Goal: Information Seeking & Learning: Understand process/instructions

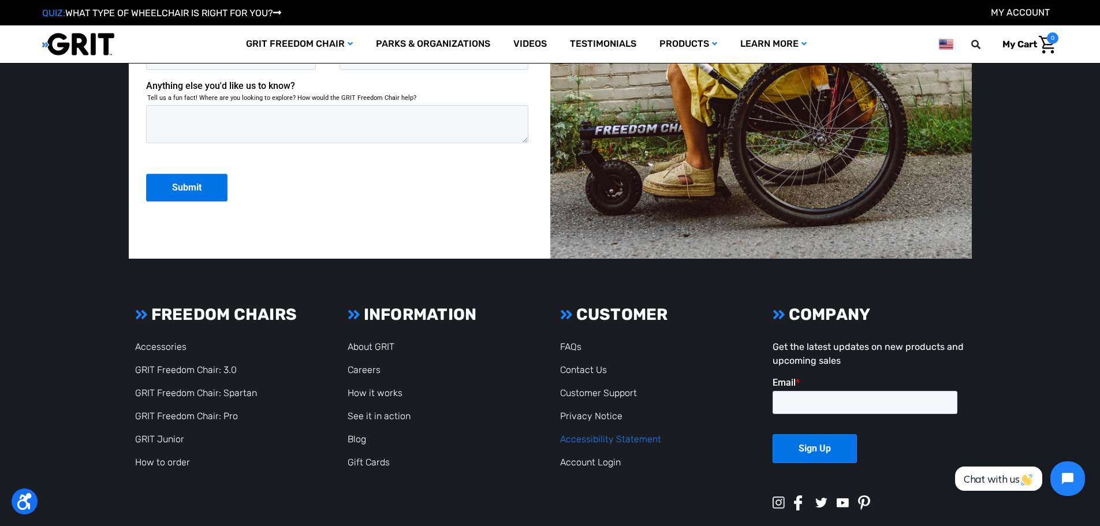
scroll to position [3172, 0]
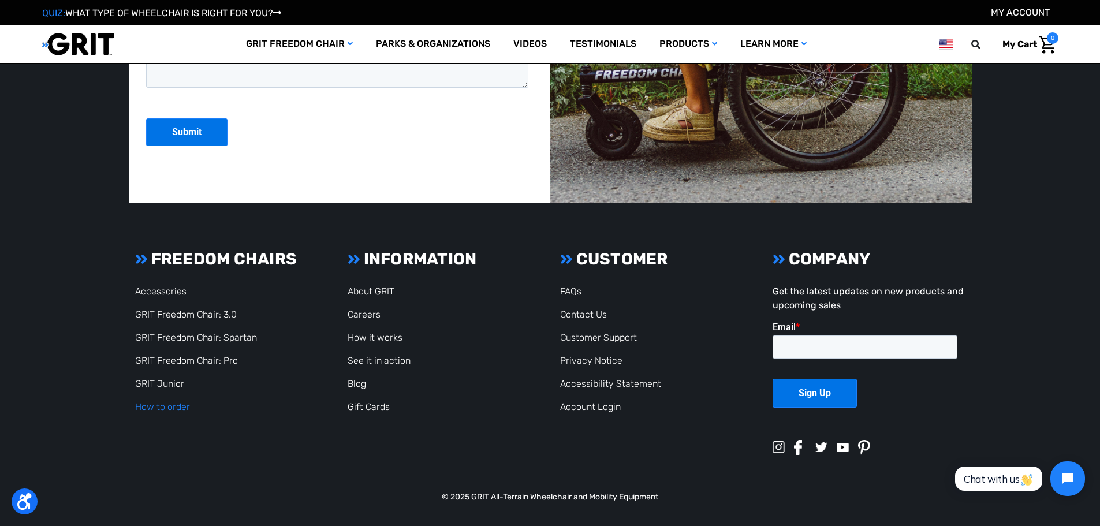
click at [163, 403] on link "How to order" at bounding box center [162, 406] width 55 height 11
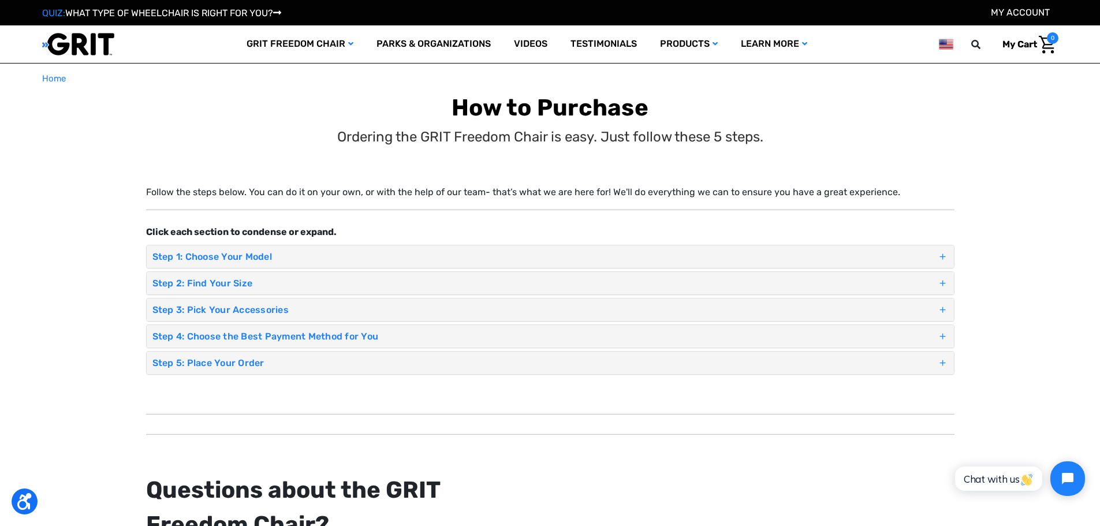
click at [873, 254] on h4 "Step 1: Choose Your Model" at bounding box center [544, 256] width 784 height 11
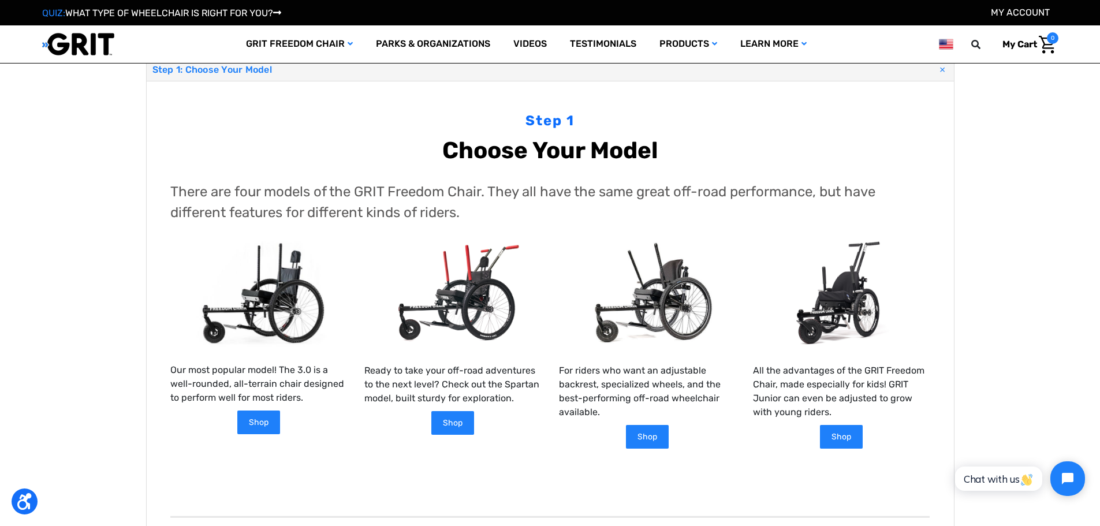
scroll to position [173, 0]
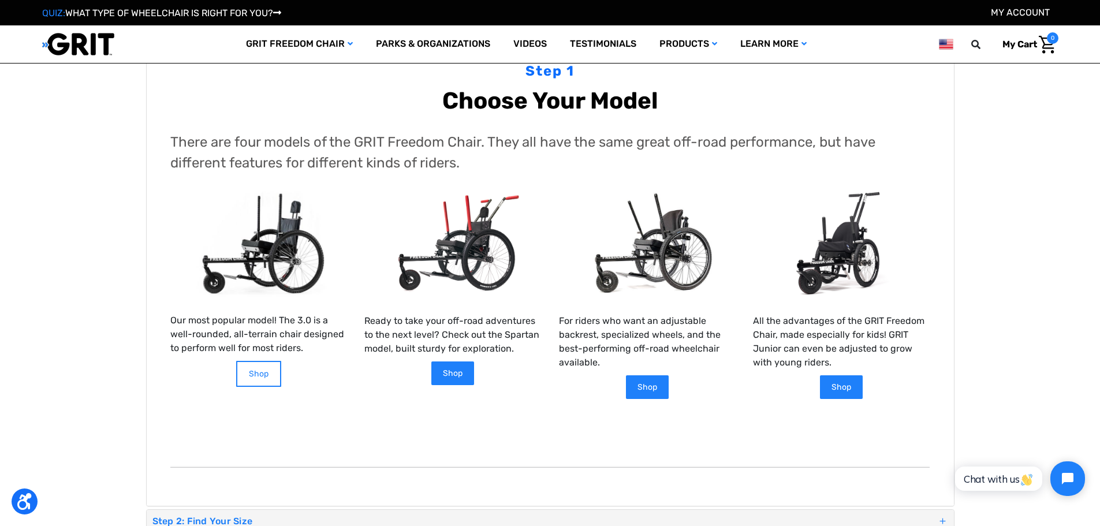
click at [259, 361] on link "Shop" at bounding box center [258, 374] width 45 height 26
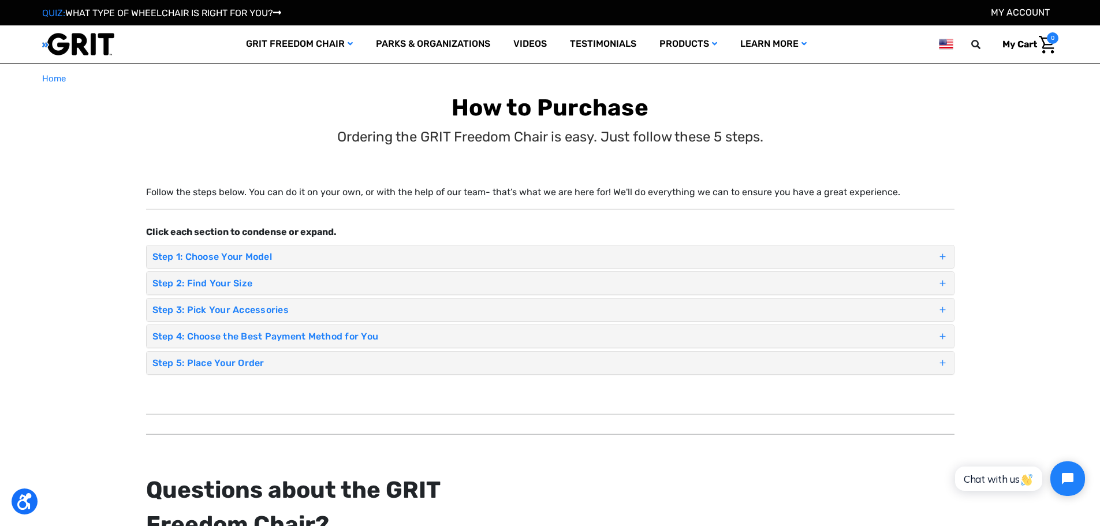
click at [218, 256] on h4 "Step 1: Choose Your Model" at bounding box center [544, 256] width 784 height 11
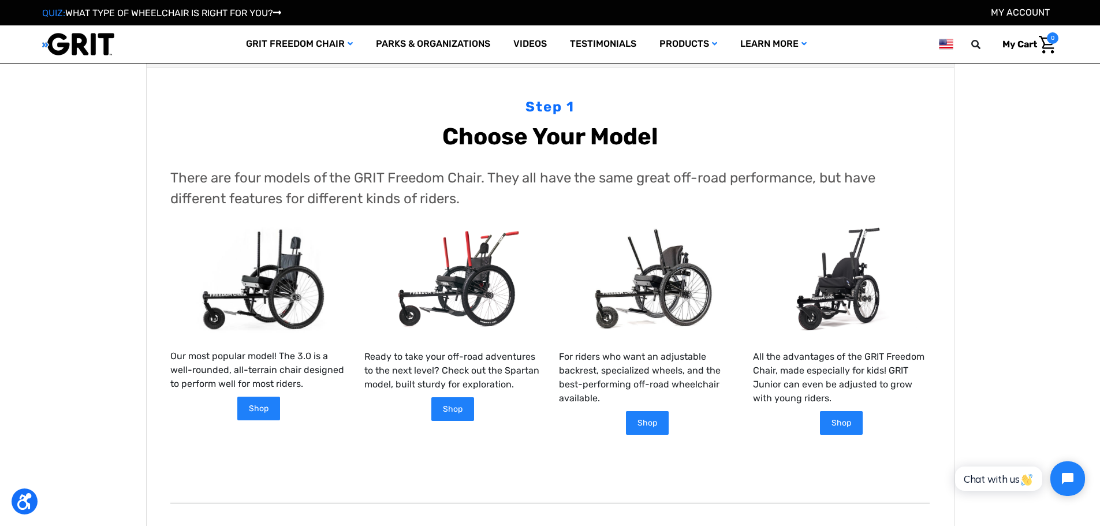
scroll to position [173, 0]
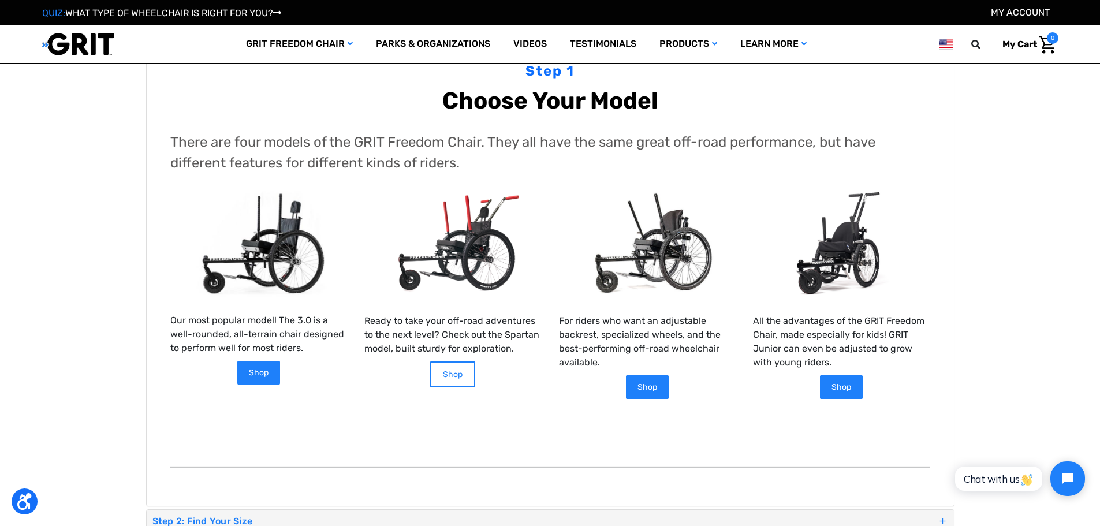
click at [459, 361] on link "Shop" at bounding box center [452, 374] width 45 height 26
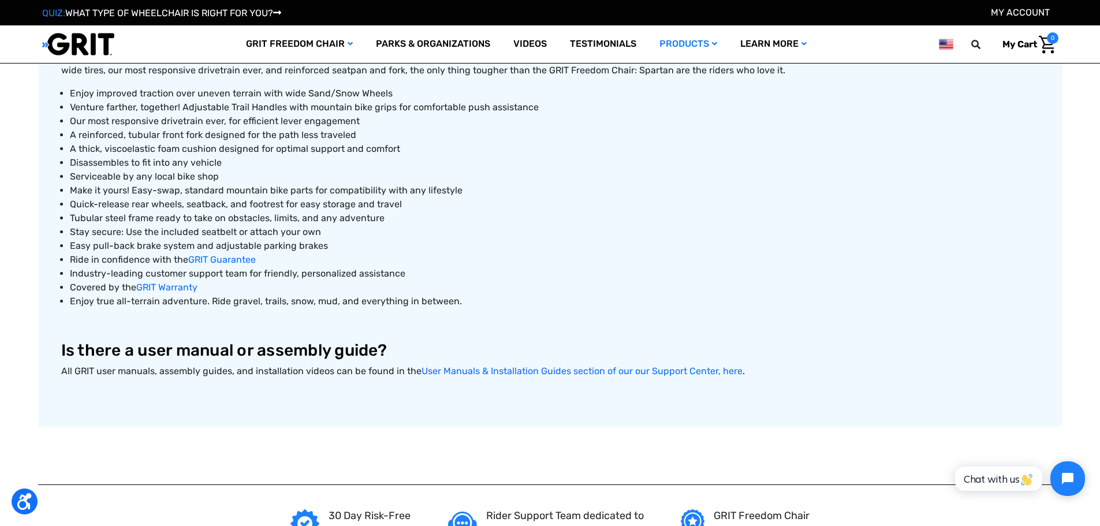
scroll to position [577, 0]
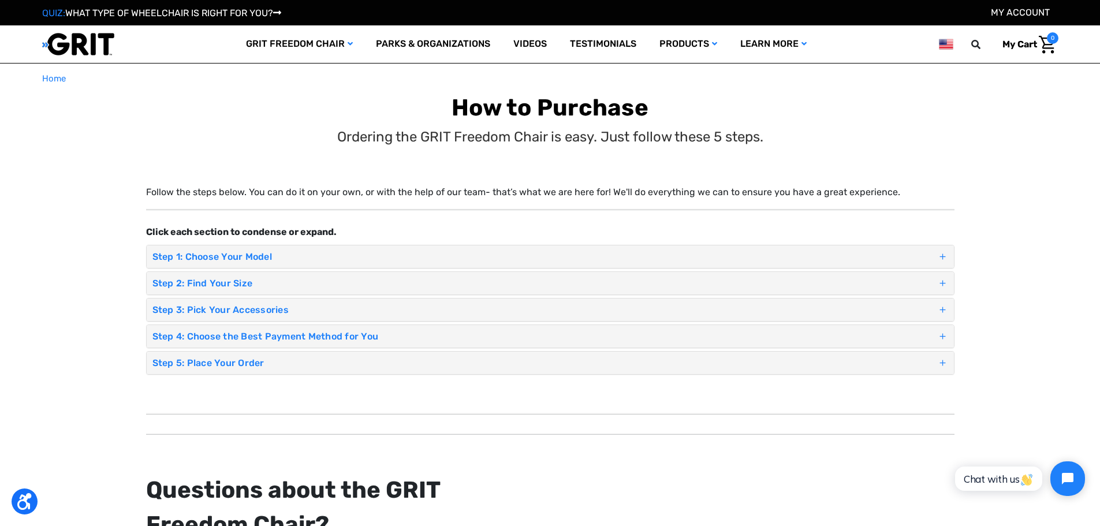
click at [313, 256] on h4 "Step 1: Choose Your Model" at bounding box center [544, 256] width 784 height 11
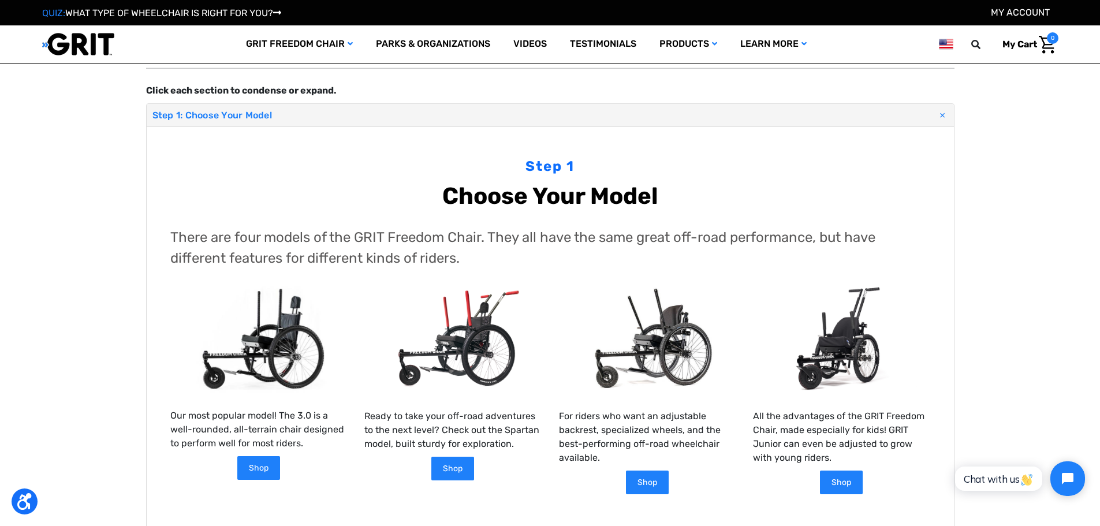
scroll to position [58, 0]
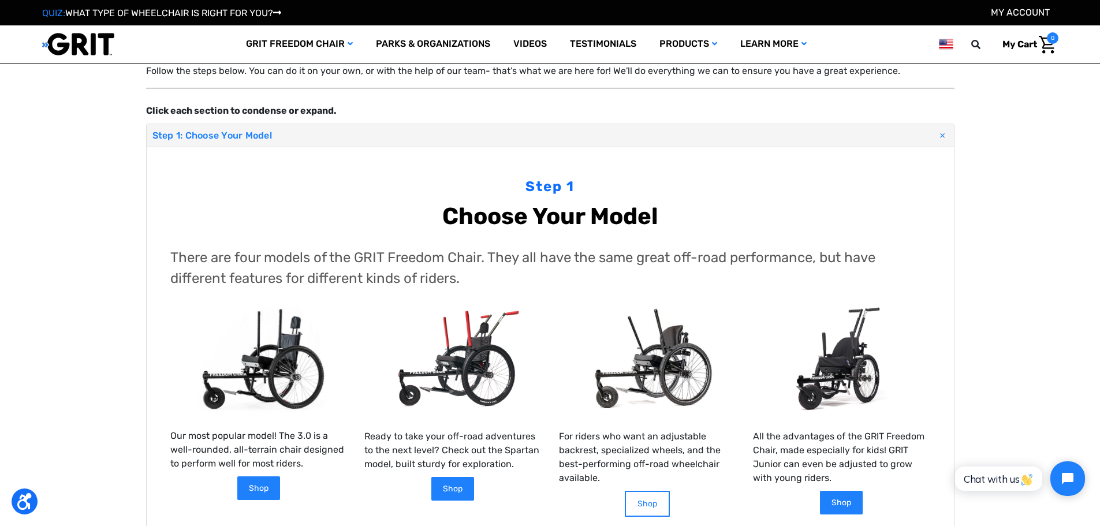
click at [652, 491] on link "Shop" at bounding box center [647, 504] width 45 height 26
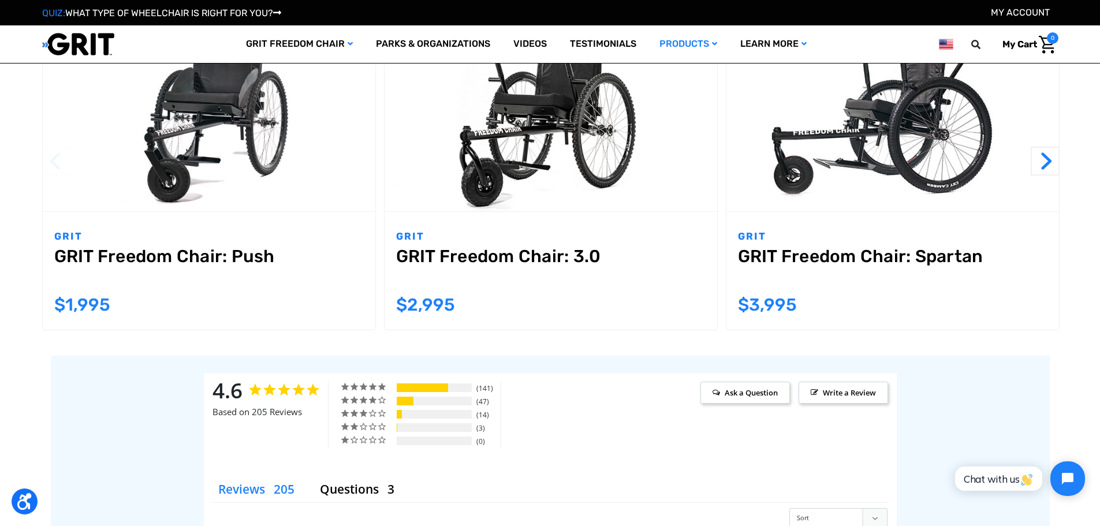
scroll to position [1270, 0]
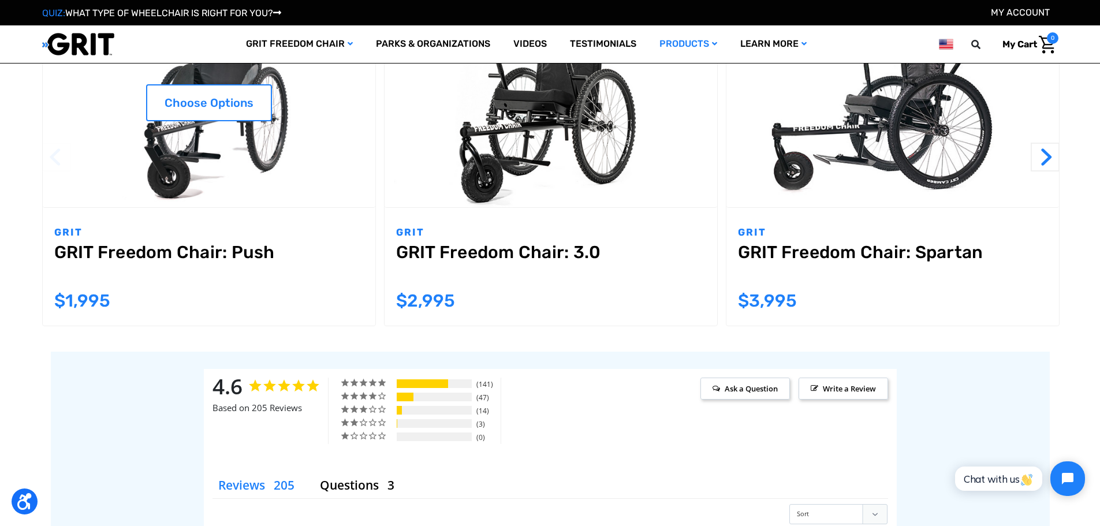
click at [233, 255] on link "GRIT Freedom Chair: Push" at bounding box center [208, 263] width 309 height 42
